Goal: Task Accomplishment & Management: Manage account settings

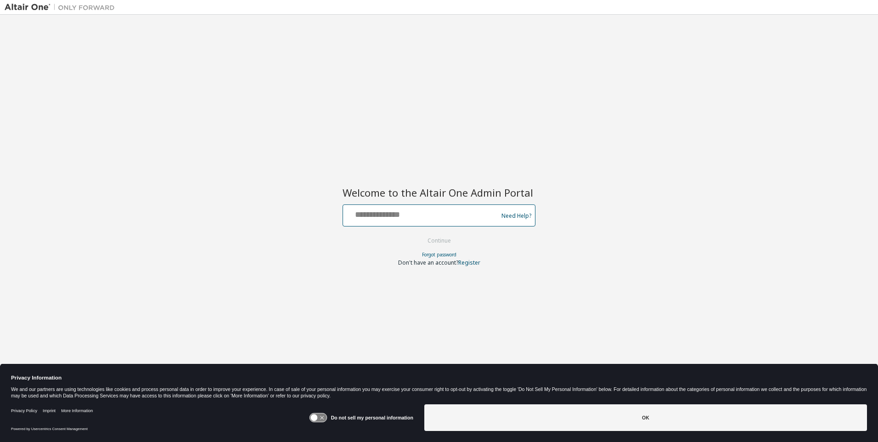
click at [422, 214] on input "text" at bounding box center [422, 213] width 150 height 13
type input "**********"
click at [440, 241] on button "Continue" at bounding box center [439, 241] width 43 height 14
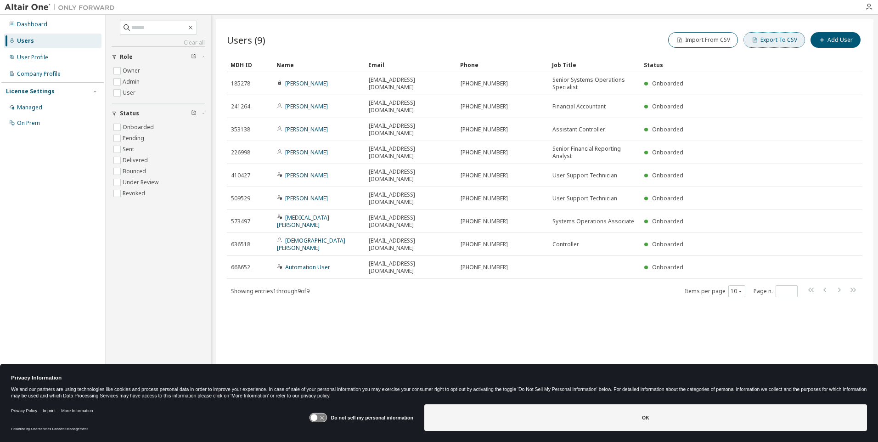
click at [776, 40] on button "Export To CSV" at bounding box center [775, 40] width 62 height 16
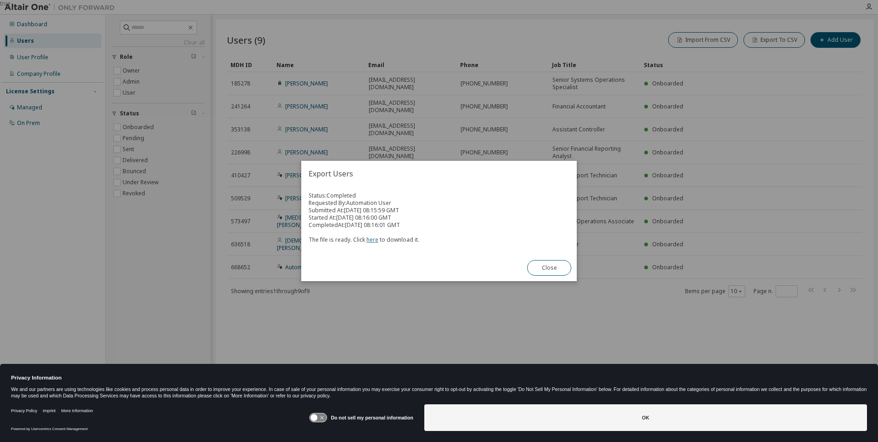
click at [371, 239] on link "here" at bounding box center [373, 240] width 12 height 8
click at [549, 268] on button "Close" at bounding box center [549, 268] width 44 height 16
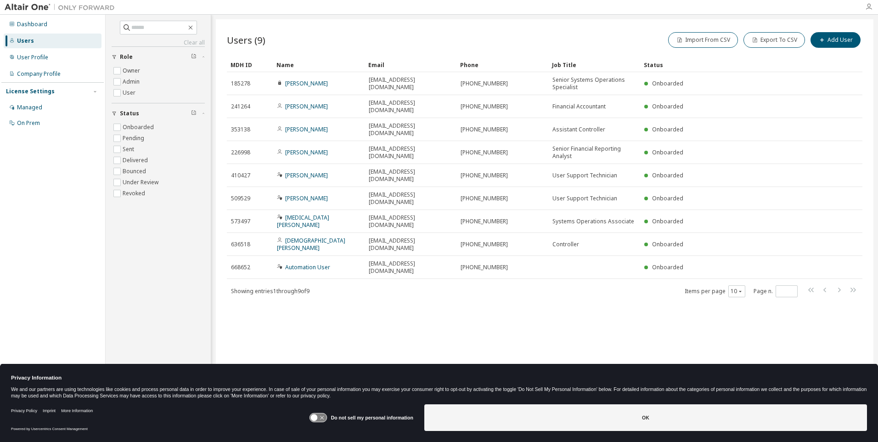
click at [869, 7] on icon "button" at bounding box center [868, 6] width 7 height 7
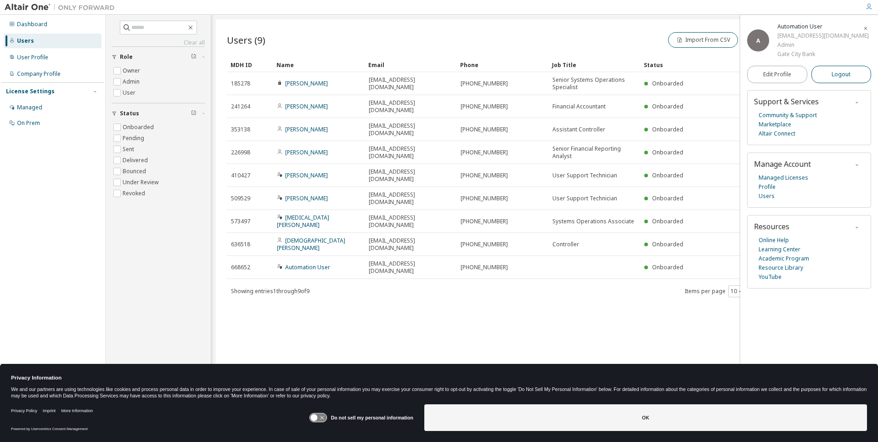
click at [841, 79] on span "Logout" at bounding box center [841, 74] width 19 height 9
